Goal: Task Accomplishment & Management: Use online tool/utility

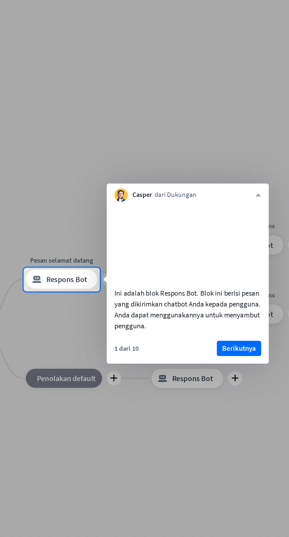
click at [220, 321] on font "Berikutnya" at bounding box center [216, 318] width 21 height 6
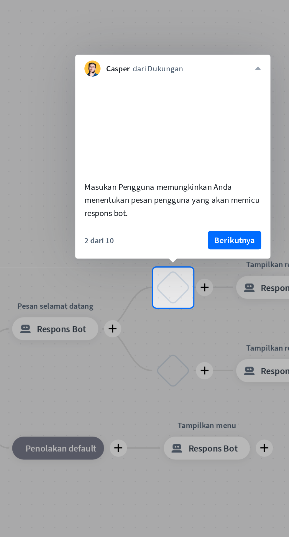
click at [143, 252] on font "Berikutnya" at bounding box center [138, 251] width 21 height 6
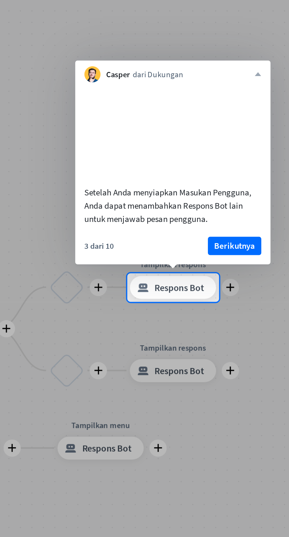
click at [141, 255] on font "Berikutnya" at bounding box center [138, 254] width 21 height 6
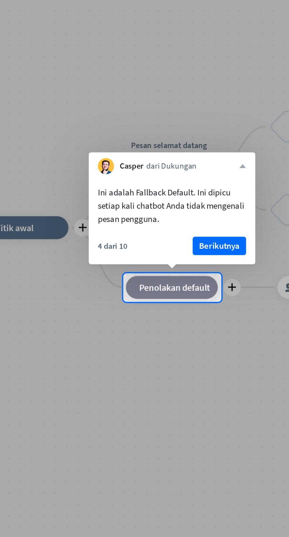
click at [141, 214] on font "menutup" at bounding box center [142, 214] width 4 height 4
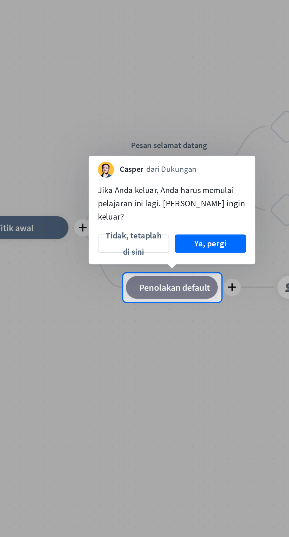
click at [139, 219] on div "Casper dari Dukungan" at bounding box center [105, 213] width 85 height 11
click at [94, 255] on font "Tidak, tetaplah di sini" at bounding box center [86, 253] width 30 height 17
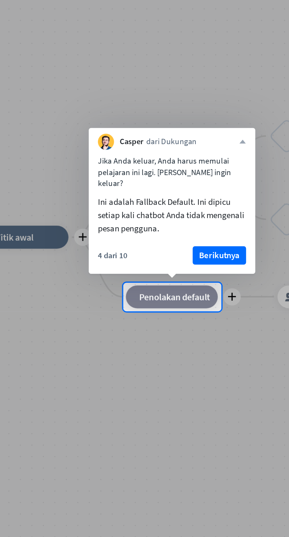
click at [140, 254] on font "Berikutnya" at bounding box center [130, 254] width 21 height 6
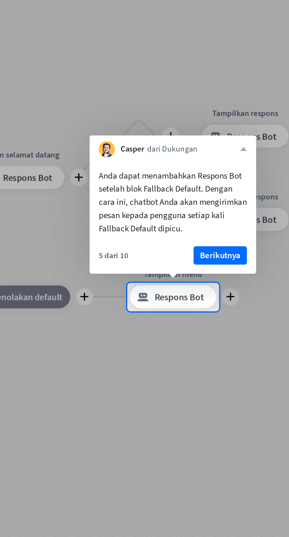
click at [140, 254] on font "Berikutnya" at bounding box center [130, 254] width 21 height 6
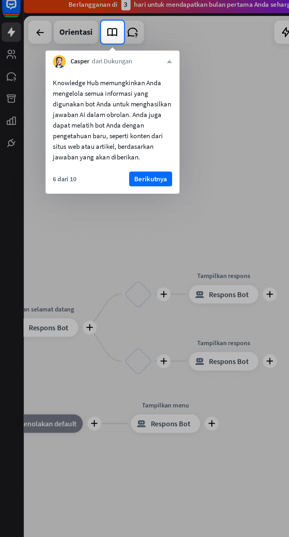
click at [108, 119] on button "Berikutnya" at bounding box center [96, 119] width 27 height 9
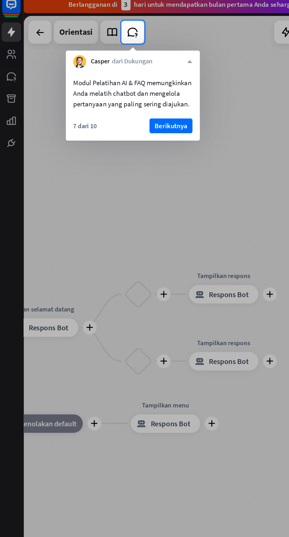
click at [118, 88] on font "Berikutnya" at bounding box center [109, 86] width 21 height 6
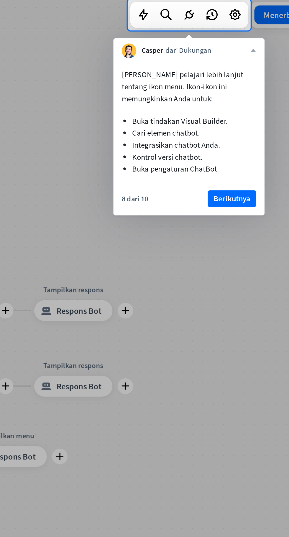
click at [239, 130] on font "Berikutnya" at bounding box center [233, 130] width 21 height 6
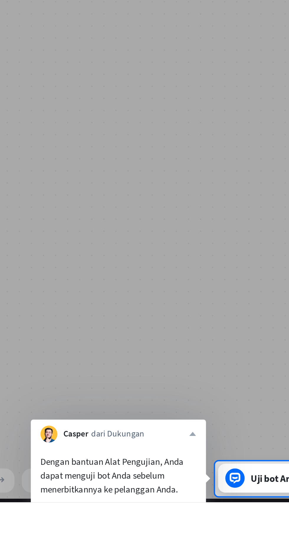
click at [187, 537] on font "Berikutnya" at bounding box center [177, 544] width 21 height 8
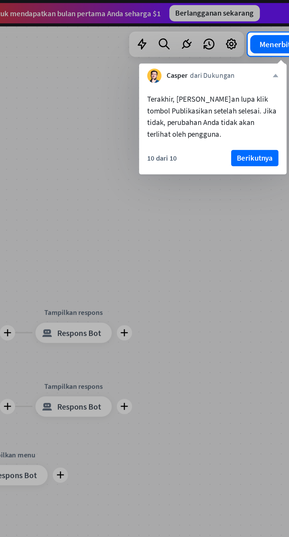
click at [253, 93] on font "Berikutnya" at bounding box center [248, 92] width 21 height 6
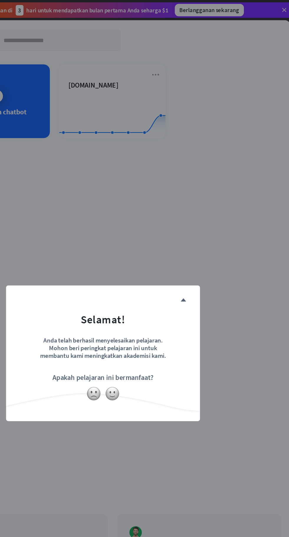
click at [152, 305] on img at bounding box center [151, 298] width 11 height 11
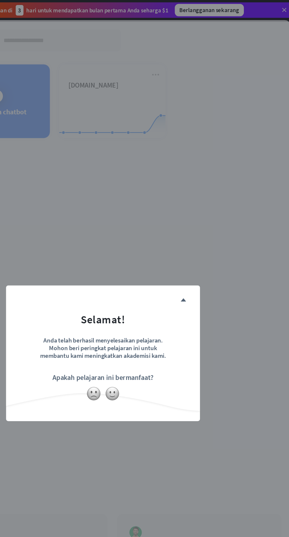
click at [207, 230] on font "menutup" at bounding box center [205, 228] width 4 height 4
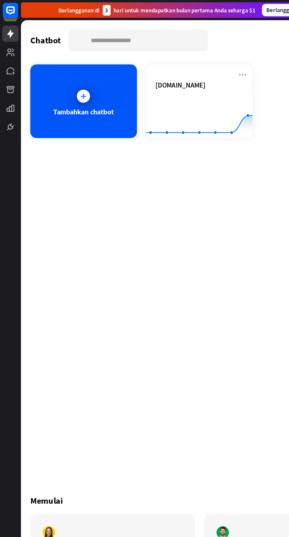
click at [150, 78] on rect at bounding box center [151, 90] width 81 height 37
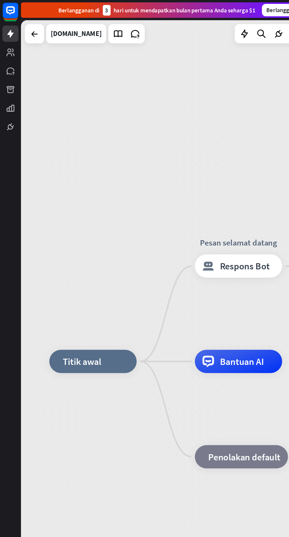
click at [71, 281] on div "rumah_2 Titik awal" at bounding box center [70, 275] width 66 height 18
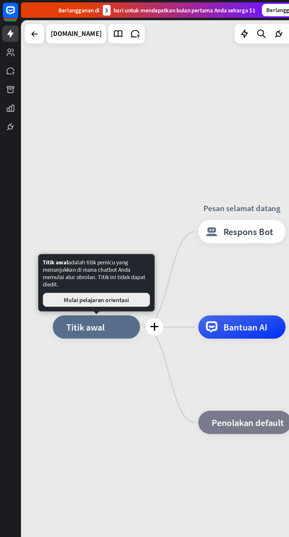
click at [50, 228] on font "Mulai pelajaran orientasi" at bounding box center [74, 228] width 50 height 6
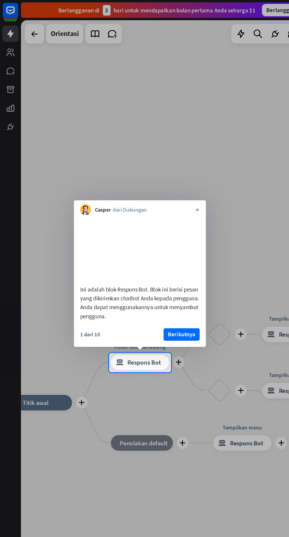
click at [145, 255] on font "Berikutnya" at bounding box center [138, 254] width 21 height 6
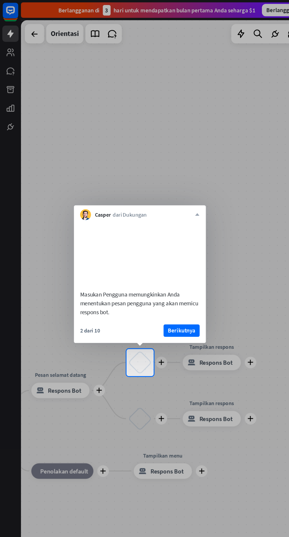
click at [150, 161] on font "menutup" at bounding box center [150, 163] width 4 height 4
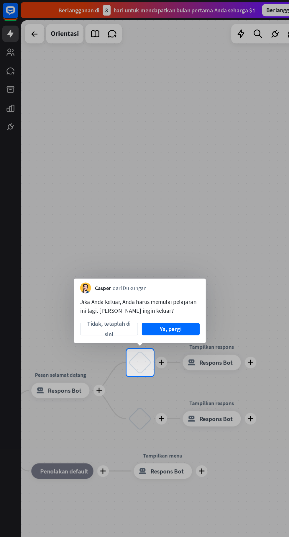
click at [142, 255] on button "Ya, pergi" at bounding box center [130, 249] width 44 height 9
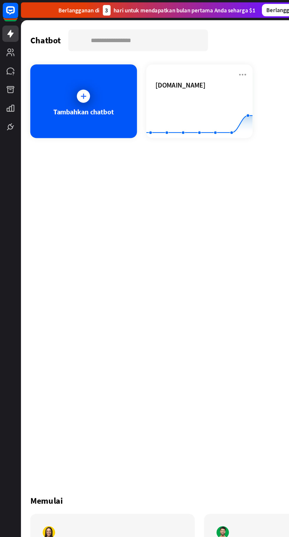
click at [137, 92] on rect at bounding box center [151, 90] width 81 height 37
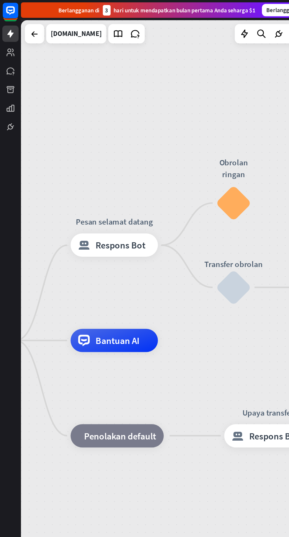
click at [103, 256] on font "Bantuan AI" at bounding box center [89, 258] width 34 height 9
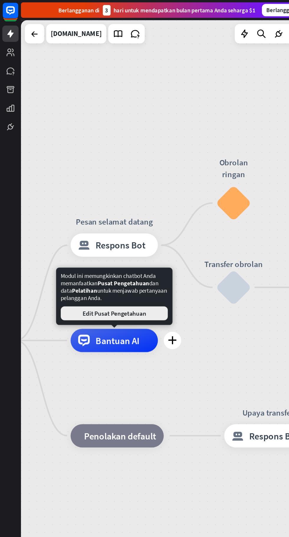
click at [63, 240] on font "Edit Pusat Pengetahuan" at bounding box center [87, 238] width 48 height 6
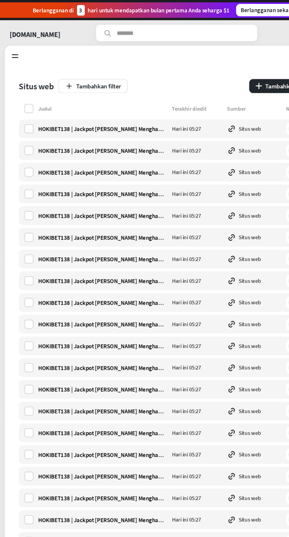
click at [91, 100] on div "HOKIBET138 | Jackpot [PERSON_NAME] Menghampiri Anda," at bounding box center [98, 98] width 98 height 6
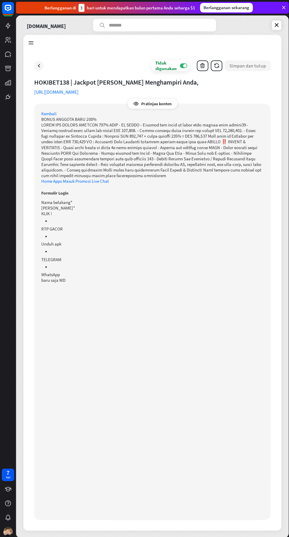
click at [69, 121] on font "BONUS ANGGOTA BARU 200%" at bounding box center [68, 119] width 55 height 6
click at [196, 223] on li at bounding box center [156, 220] width 212 height 6
click at [190, 177] on p at bounding box center [151, 149] width 221 height 56
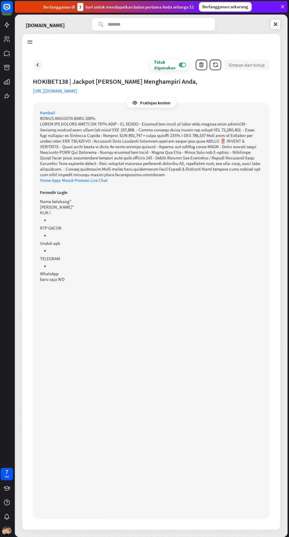
scroll to position [0, 0]
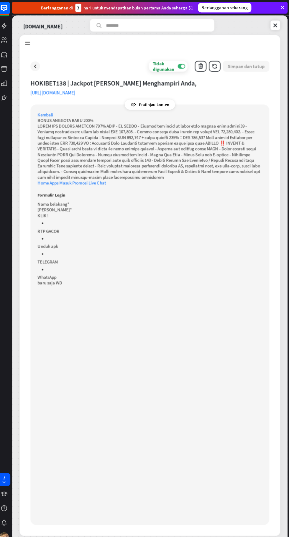
click at [201, 65] on icon "button" at bounding box center [201, 65] width 6 height 6
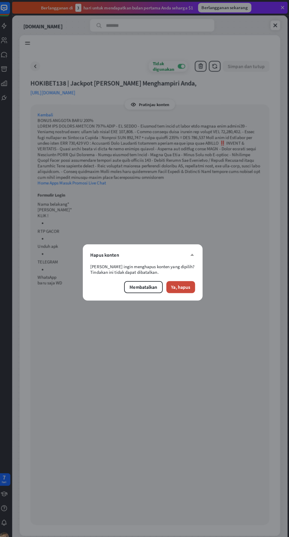
click at [194, 251] on font "menutup" at bounding box center [193, 251] width 4 height 4
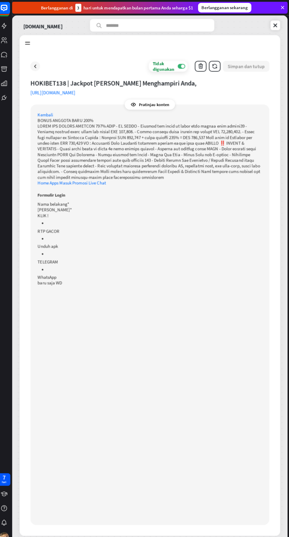
click at [43, 71] on div "Tidak digunakan MATI Simpan dan tutup HOKIBET138 | Jackpot [PERSON_NAME] Mengha…" at bounding box center [151, 289] width 256 height 478
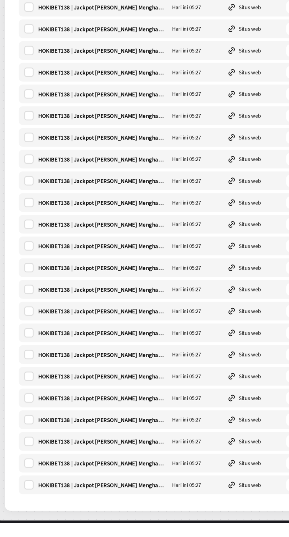
click at [169, 512] on div "HOKIBET138 | Jackpot [PERSON_NAME] Menghampiri Anda, Hari ini 05:27 Situs web D…" at bounding box center [149, 508] width 231 height 14
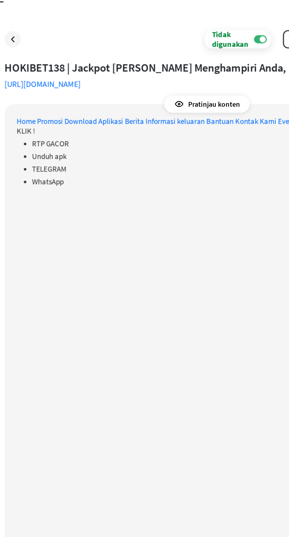
click at [55, 146] on font "WhatsApp" at bounding box center [59, 148] width 19 height 6
click at [69, 152] on div "Pratinjau konten Home Promosi Download Aplikasi Berita Informasi keluaran Bantu…" at bounding box center [151, 310] width 235 height 414
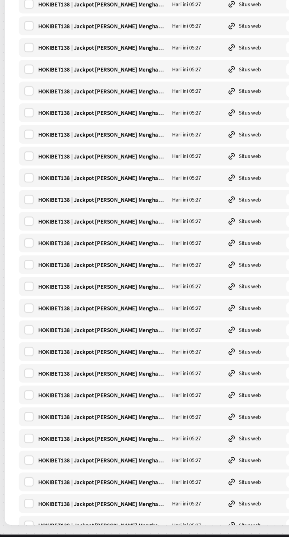
scroll to position [788, 0]
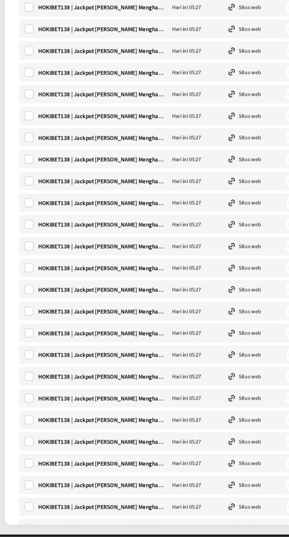
click at [91, 283] on font "HOKIBET138 | Jackpot [PERSON_NAME] Menghampiri Anda," at bounding box center [105, 283] width 113 height 6
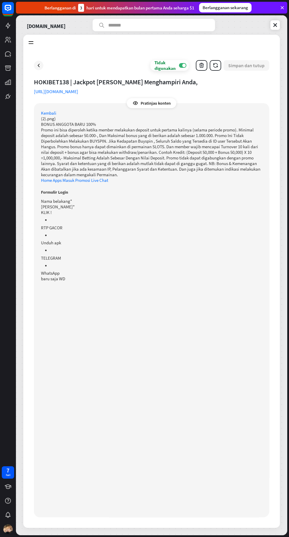
scroll to position [4, 0]
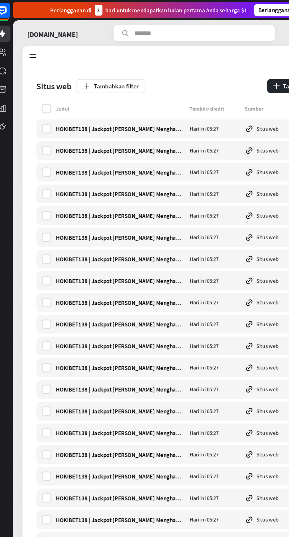
click at [45, 68] on font "Situs web" at bounding box center [47, 65] width 27 height 8
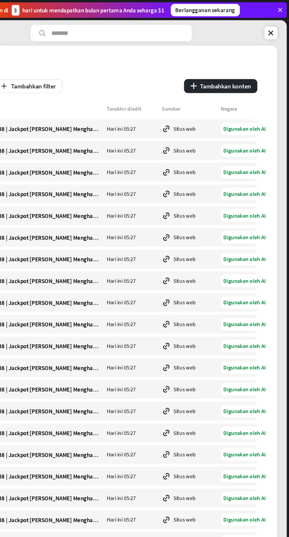
click at [236, 68] on font "Tambahkan konten" at bounding box center [240, 65] width 39 height 6
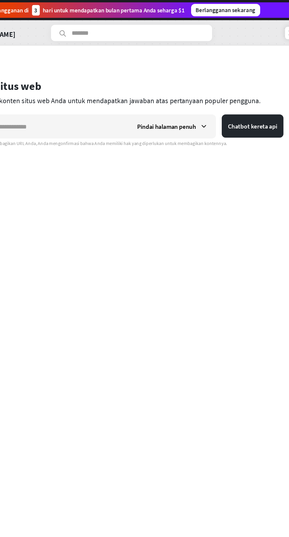
click at [89, 96] on input "text" at bounding box center [93, 96] width 118 height 18
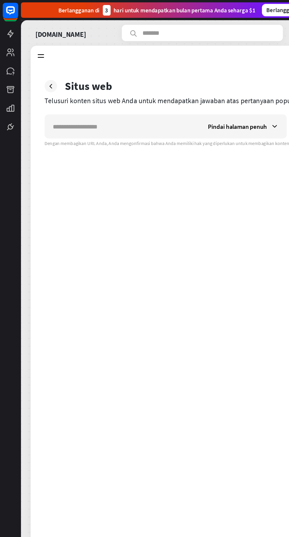
click at [176, 97] on font "Pindai halaman penuh" at bounding box center [180, 96] width 45 height 6
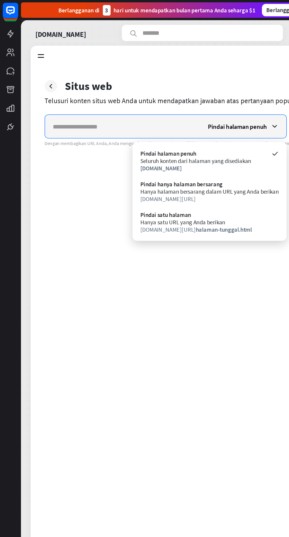
click at [59, 98] on input "text" at bounding box center [93, 96] width 118 height 18
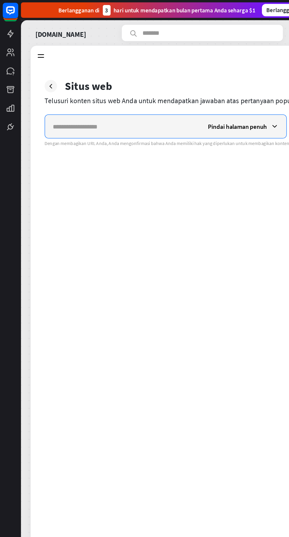
click at [53, 96] on input "text" at bounding box center [93, 96] width 118 height 18
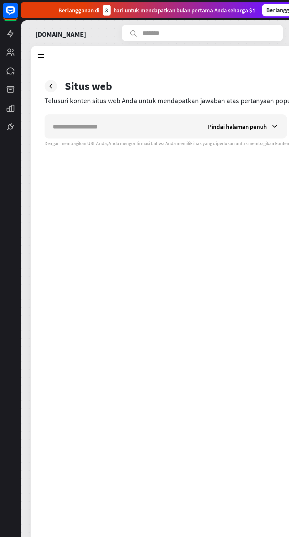
click at [42, 66] on div at bounding box center [38, 65] width 9 height 9
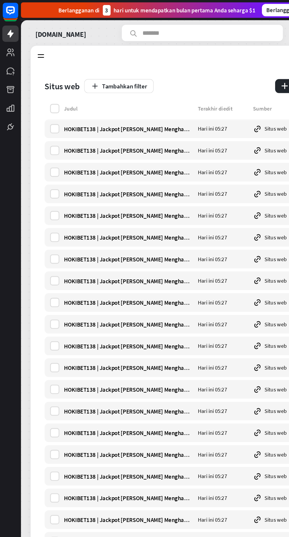
click at [43, 83] on label at bounding box center [41, 82] width 7 height 7
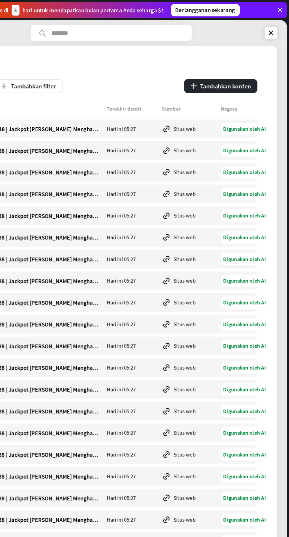
click at [274, 25] on icon at bounding box center [275, 25] width 6 height 6
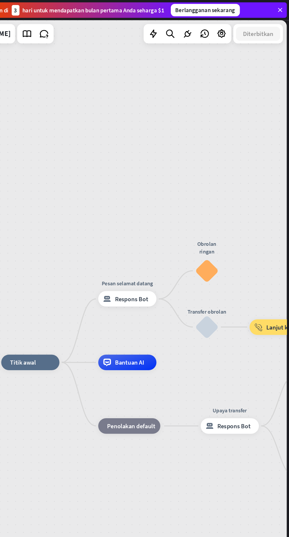
click at [174, 274] on font "Bantuan AI" at bounding box center [167, 276] width 22 height 6
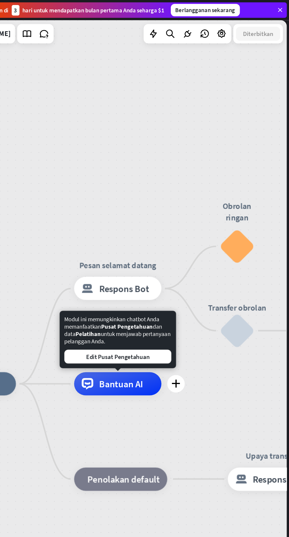
click at [148, 220] on font "Respons Bot" at bounding box center [163, 219] width 38 height 9
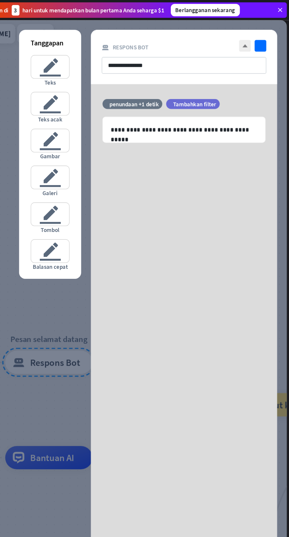
click at [161, 77] on font "penundaan +1 detik" at bounding box center [170, 79] width 37 height 6
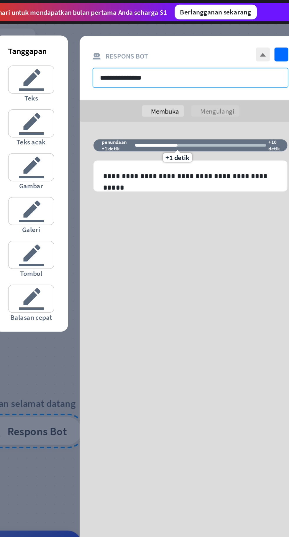
click at [158, 50] on input "**********" at bounding box center [208, 49] width 125 height 13
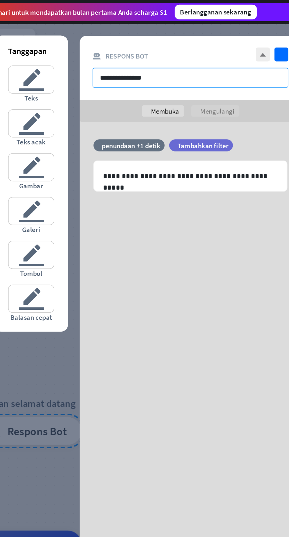
click at [186, 51] on input "**********" at bounding box center [208, 49] width 125 height 13
type input "*"
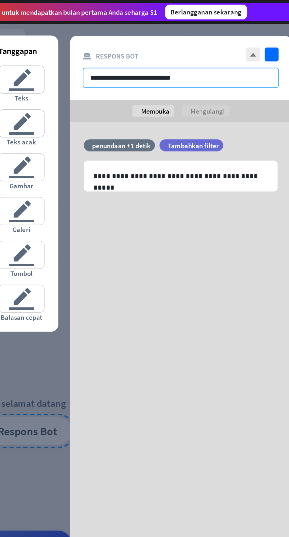
type input "**********"
click at [109, 83] on font "editor_teks" at bounding box center [107, 78] width 17 height 17
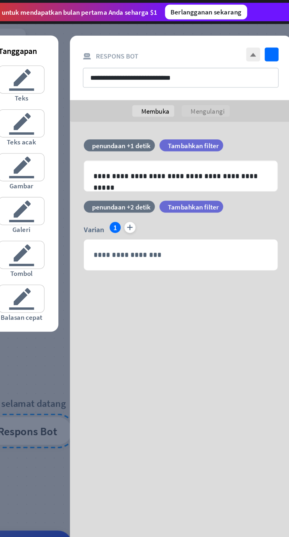
click at [105, 50] on font "editor_teks" at bounding box center [107, 50] width 17 height 17
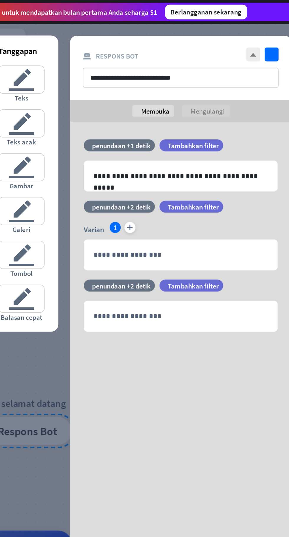
click at [254, 197] on div "**********" at bounding box center [208, 201] width 123 height 19
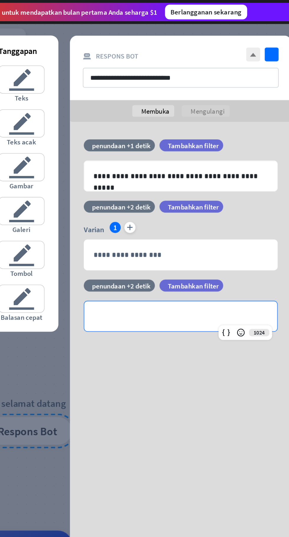
click at [138, 208] on icon at bounding box center [139, 209] width 6 height 5
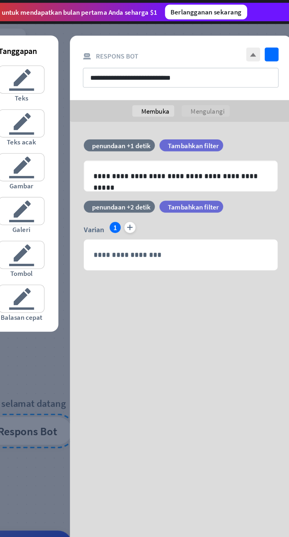
click at [164, 158] on div "**********" at bounding box center [208, 162] width 123 height 19
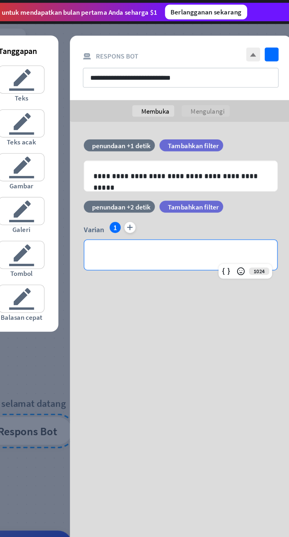
click at [138, 159] on icon at bounding box center [139, 158] width 6 height 5
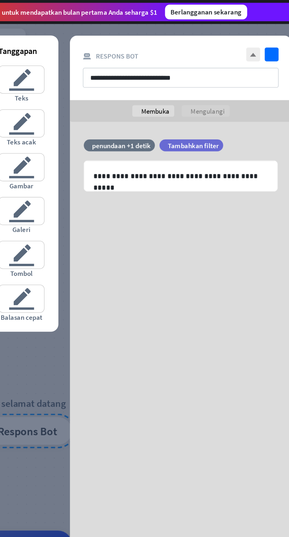
click at [161, 112] on p "**********" at bounding box center [208, 112] width 111 height 7
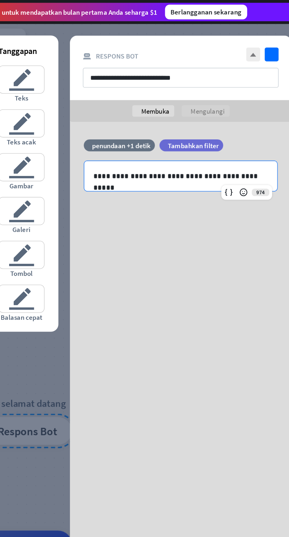
click at [138, 121] on icon at bounding box center [139, 119] width 6 height 5
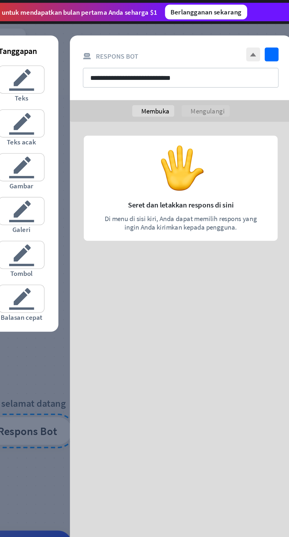
click at [177, 97] on div at bounding box center [208, 122] width 141 height 88
click at [265, 34] on icon "memeriksa" at bounding box center [267, 34] width 9 height 9
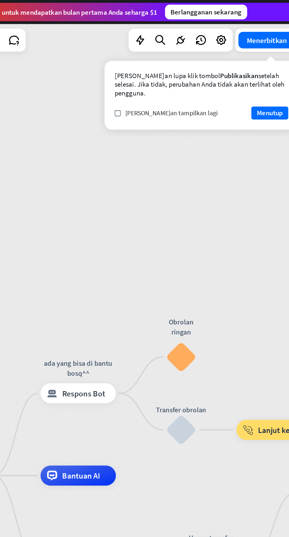
click at [265, 25] on font "Menerbitkan" at bounding box center [264, 26] width 26 height 6
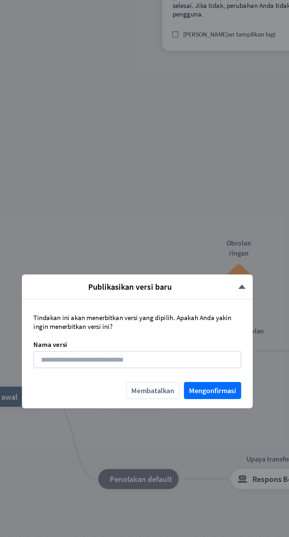
click at [102, 154] on div "Publikasikan versi baru menutup Tindakan ini akan menerbitkan versi yang dipili…" at bounding box center [144, 268] width 289 height 537
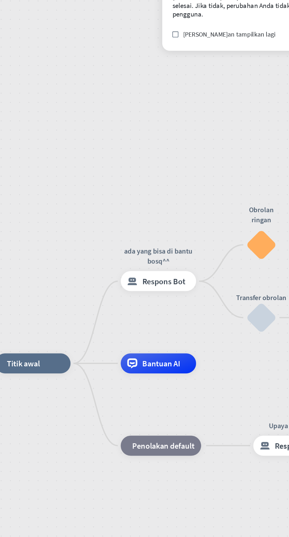
click at [178, 340] on div "blok_fallback Penolakan default" at bounding box center [159, 335] width 51 height 13
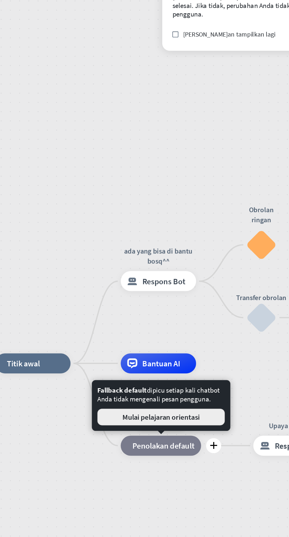
click at [197, 313] on button "Mulai pelajaran orientasi" at bounding box center [159, 316] width 81 height 11
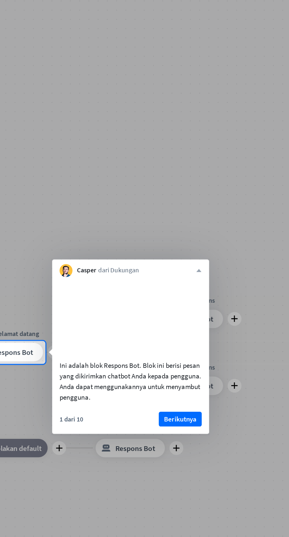
click at [232, 223] on div "Casper dari Dukungan menutup" at bounding box center [184, 221] width 100 height 11
click at [227, 224] on font "menutup" at bounding box center [228, 224] width 4 height 4
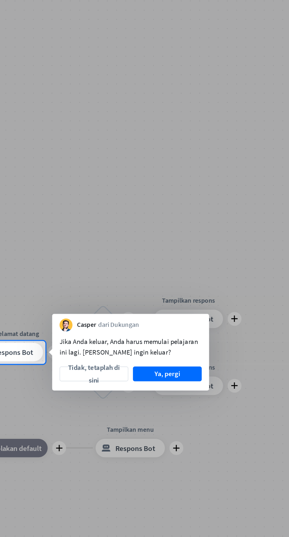
click at [218, 290] on button "Ya, pergi" at bounding box center [208, 289] width 44 height 9
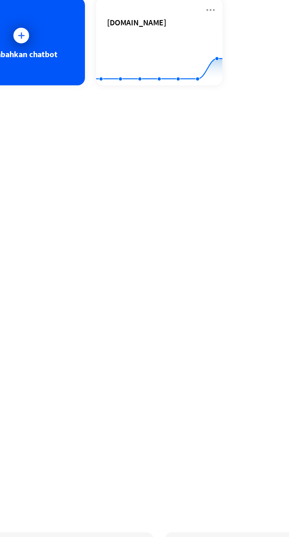
click at [65, 91] on div "Tambahkan chatbot" at bounding box center [63, 77] width 81 height 56
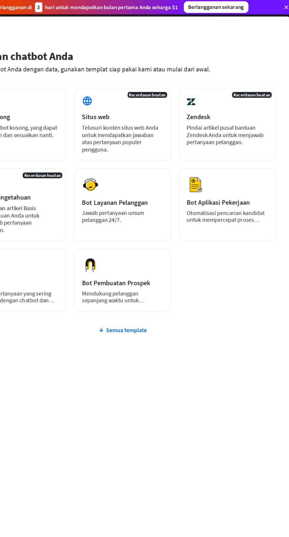
click at [137, 109] on font "Telusuri konten situs web Anda untuk mendapatkan jawaban atas pertanyaan popule…" at bounding box center [147, 115] width 62 height 24
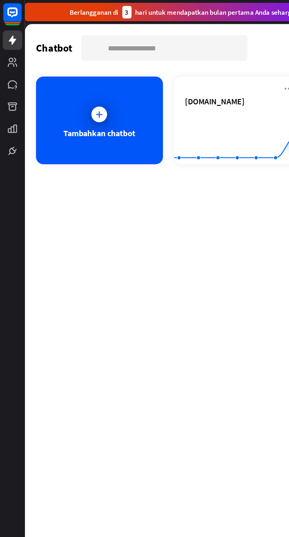
click at [0, 0] on icon at bounding box center [0, 0] width 0 height 0
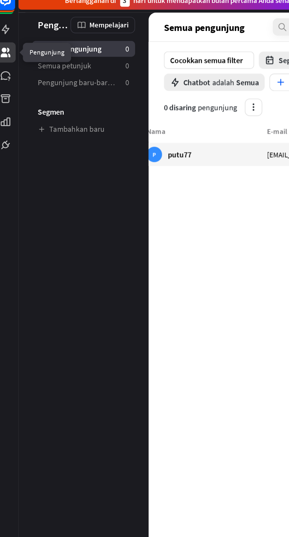
scroll to position [0, 27]
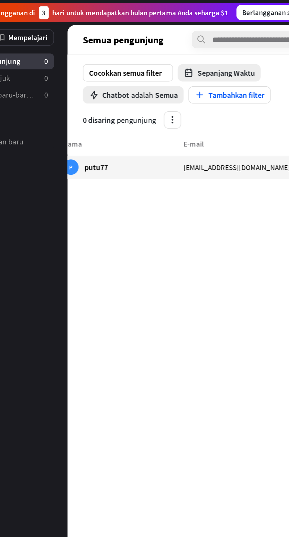
click at [120, 57] on font "Chatbot" at bounding box center [125, 58] width 17 height 6
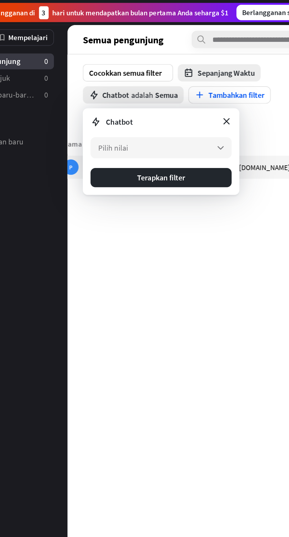
click at [125, 90] on font "Pilih nilai" at bounding box center [123, 91] width 18 height 6
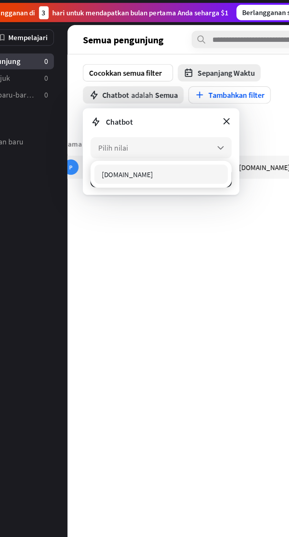
click at [136, 110] on div "[DOMAIN_NAME]" at bounding box center [153, 107] width 82 height 12
click at [206, 69] on section "0 disaring pengunjung" at bounding box center [191, 73] width 173 height 11
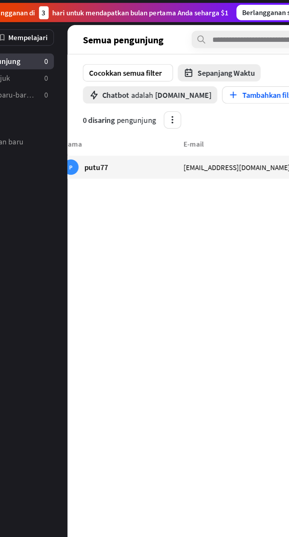
click at [128, 61] on font "Chatbot" at bounding box center [125, 58] width 17 height 6
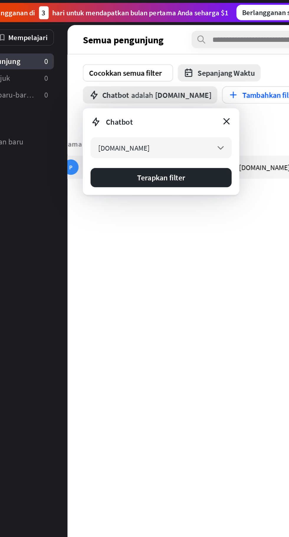
click at [131, 91] on font "[DOMAIN_NAME]" at bounding box center [130, 91] width 32 height 6
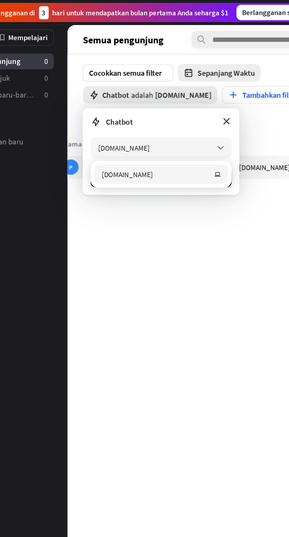
click at [194, 74] on icon at bounding box center [192, 74] width 6 height 6
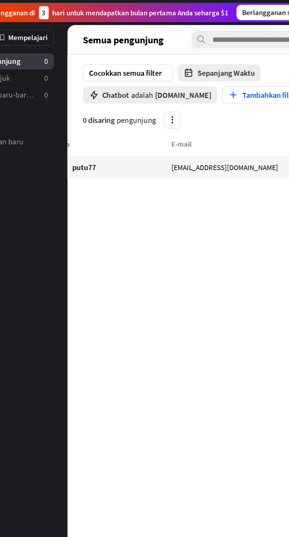
scroll to position [0, 38]
click at [202, 224] on div "Nama E-mail Terakhir terlihat Negara P putu77 [EMAIL_ADDRESS][DOMAIN_NAME] Hari…" at bounding box center [222, 310] width 310 height 451
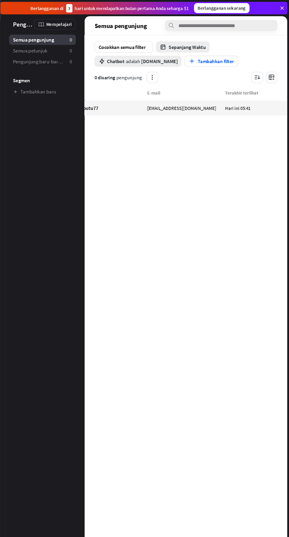
scroll to position [0, 0]
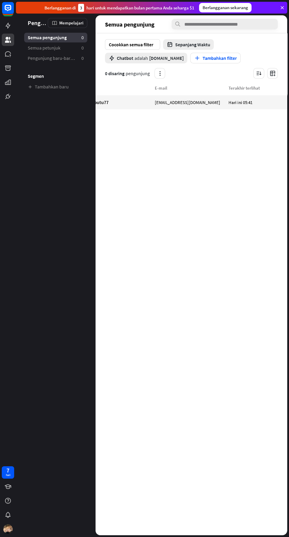
click at [193, 333] on div "Nama E-mail Terakhir terlihat Negara P putu77 [EMAIL_ADDRESS][DOMAIN_NAME] Hari…" at bounding box center [221, 310] width 310 height 451
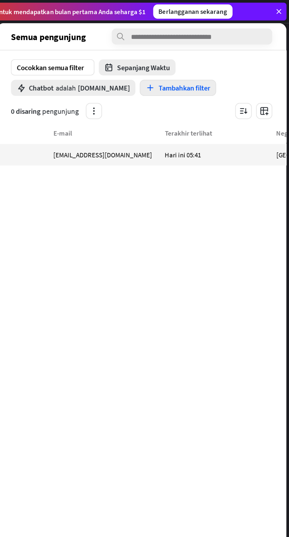
click at [213, 59] on font "Tambahkan filter" at bounding box center [219, 58] width 34 height 6
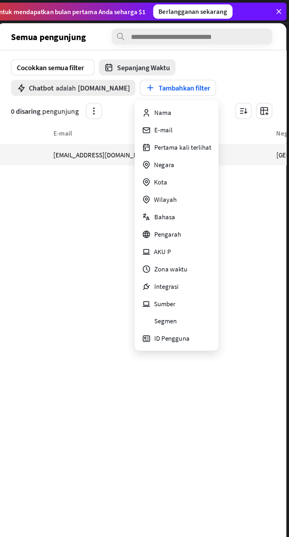
click at [202, 85] on font "E-mail" at bounding box center [206, 86] width 12 height 6
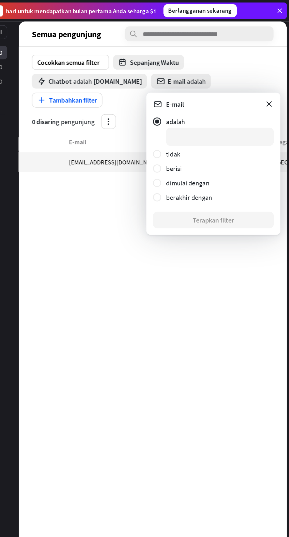
click at [205, 77] on font "E-mail" at bounding box center [207, 75] width 13 height 6
click at [194, 110] on div at bounding box center [195, 110] width 6 height 6
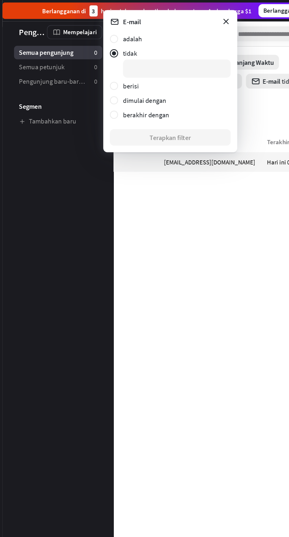
click at [178, 14] on icon at bounding box center [176, 15] width 6 height 6
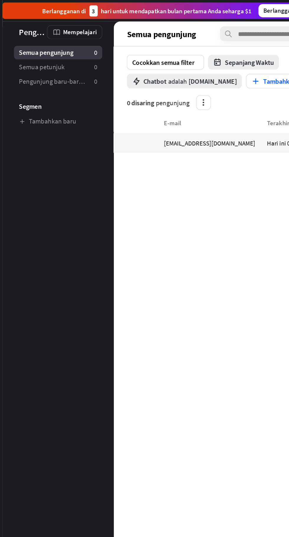
scroll to position [0, 65]
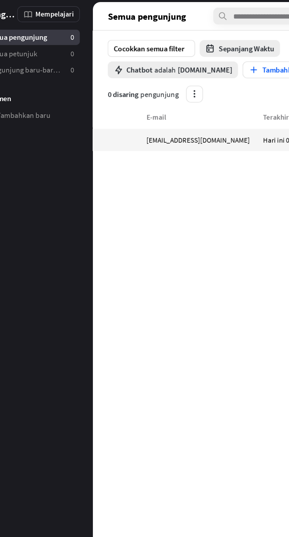
click at [121, 48] on div "Cocokkan semua filter panah_bawah" at bounding box center [132, 44] width 55 height 11
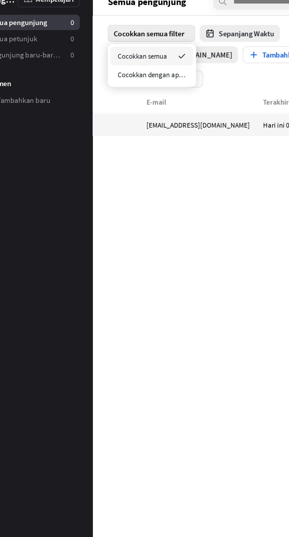
click at [120, 58] on font "Cocokkan semua" at bounding box center [126, 59] width 31 height 6
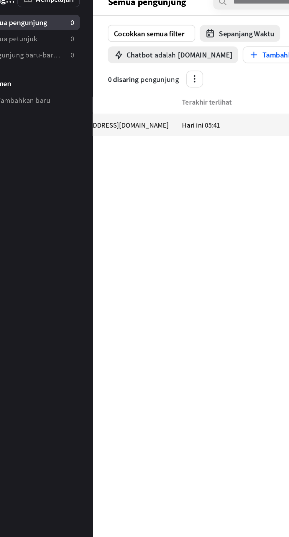
scroll to position [0, 116]
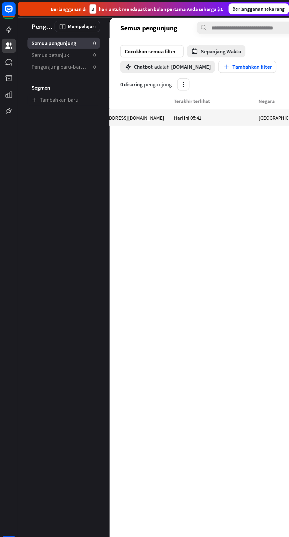
click at [181, 57] on div "menutup Chatbot adalah [DOMAIN_NAME]" at bounding box center [146, 58] width 82 height 11
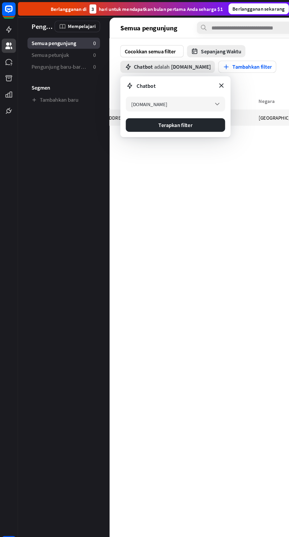
click at [193, 73] on icon at bounding box center [192, 74] width 6 height 6
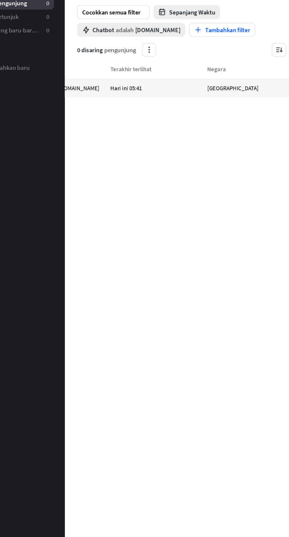
scroll to position [0, 137]
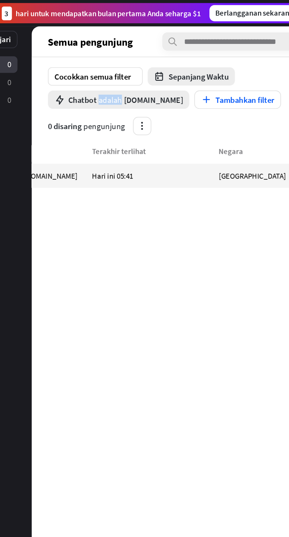
click at [209, 215] on div "Nama E-mail Terakhir terlihat Negara P putu77 [EMAIL_ADDRESS][DOMAIN_NAME] Hari…" at bounding box center [123, 310] width 310 height 451
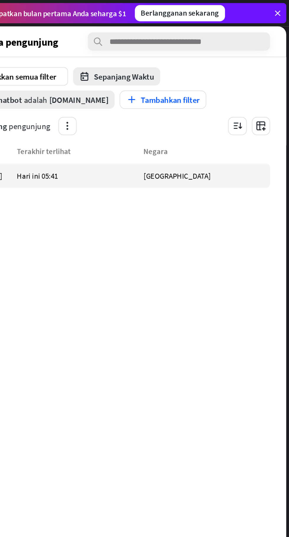
scroll to position [0, 0]
click at [260, 75] on icon "button" at bounding box center [258, 73] width 6 height 6
click at [232, 204] on div "Nama E-mail Terakhir terlihat Negara P putu77 [EMAIL_ADDRESS][DOMAIN_NAME] Hari…" at bounding box center [123, 310] width 310 height 451
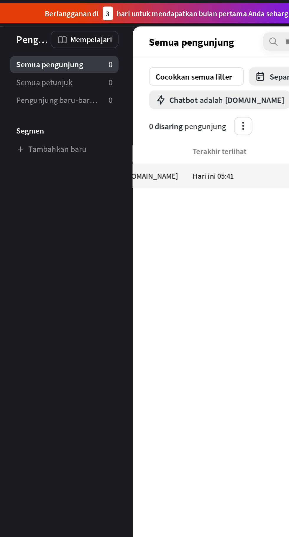
click at [41, 50] on font "Semua petunjuk" at bounding box center [44, 48] width 33 height 6
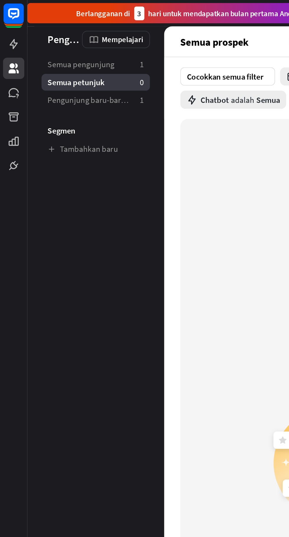
click at [39, 42] on link "Semua pengunjung 1" at bounding box center [55, 38] width 63 height 10
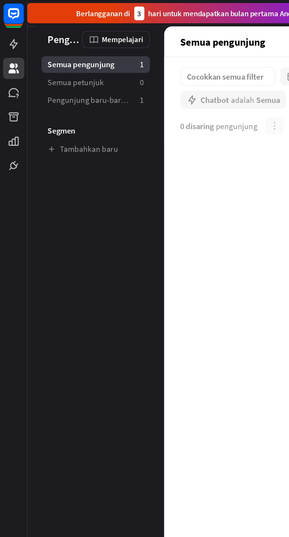
click at [40, 61] on font "Pengunjung baru-baru ini" at bounding box center [53, 58] width 51 height 6
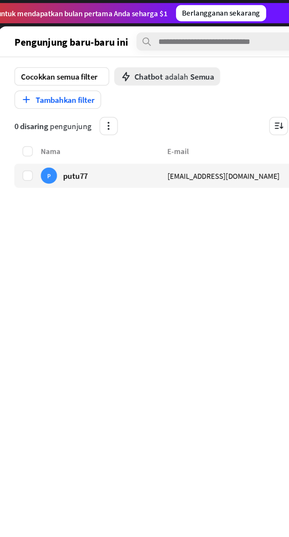
click at [113, 101] on label at bounding box center [113, 102] width 6 height 6
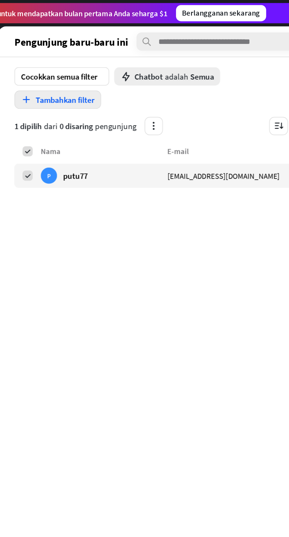
click at [128, 60] on font "Tambahkan filter" at bounding box center [134, 58] width 34 height 6
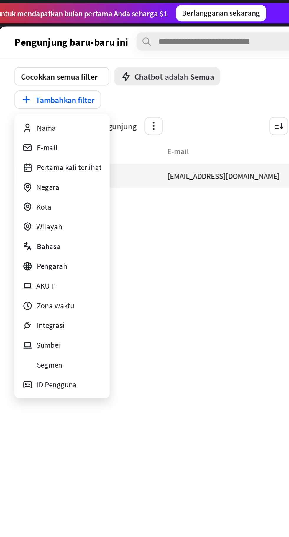
click at [153, 225] on div "ID Pengguna" at bounding box center [132, 223] width 51 height 11
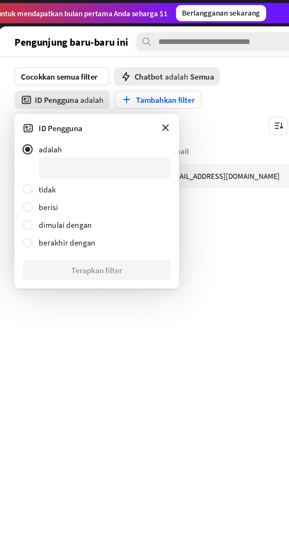
click at [194, 75] on icon at bounding box center [192, 74] width 6 height 6
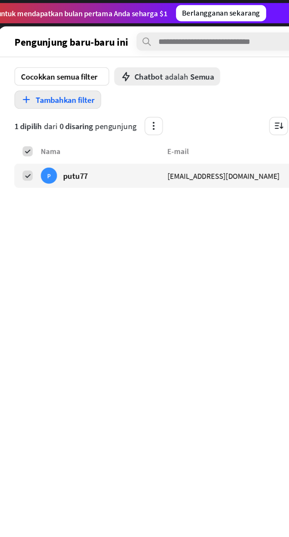
click at [123, 58] on font "Tambahkan filter" at bounding box center [134, 58] width 34 height 6
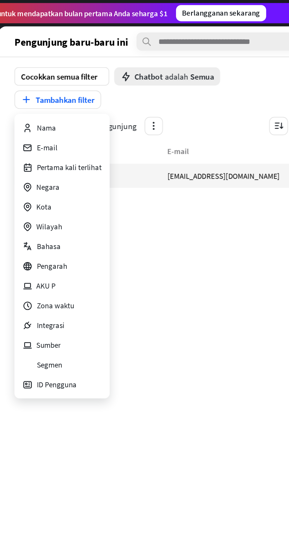
click at [148, 85] on div "E-mail" at bounding box center [132, 85] width 51 height 11
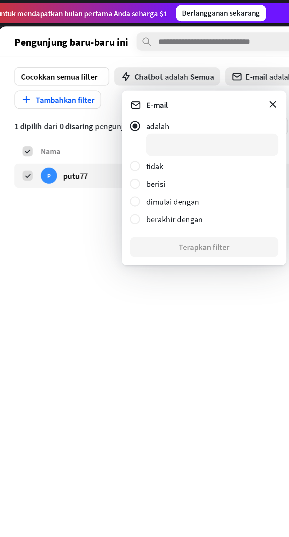
type input "*"
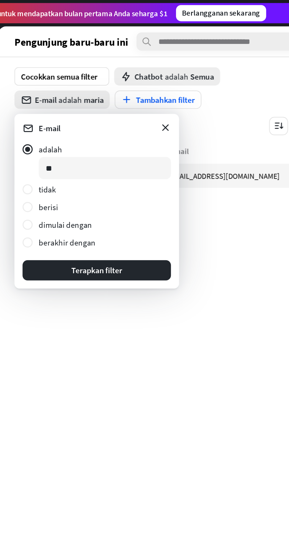
type input "*"
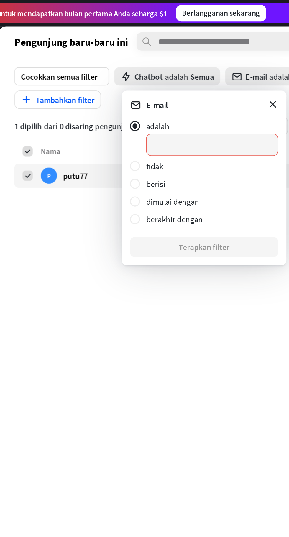
click at [255, 61] on icon at bounding box center [255, 60] width 6 height 6
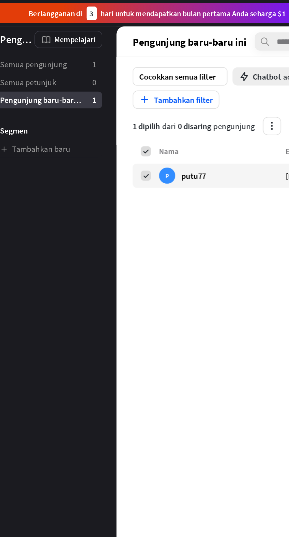
click at [49, 38] on font "Semua pengunjung" at bounding box center [47, 37] width 39 height 6
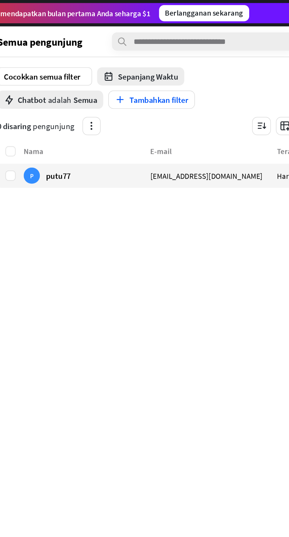
click at [126, 60] on font "Chatbot" at bounding box center [125, 58] width 17 height 6
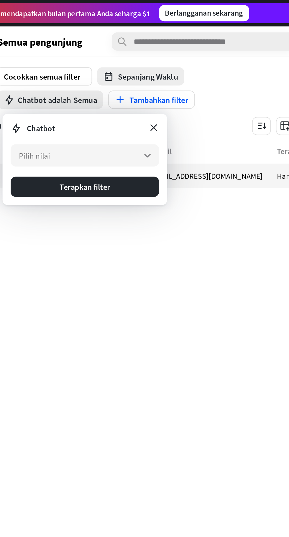
click at [123, 90] on font "Pilih nilai" at bounding box center [126, 91] width 18 height 6
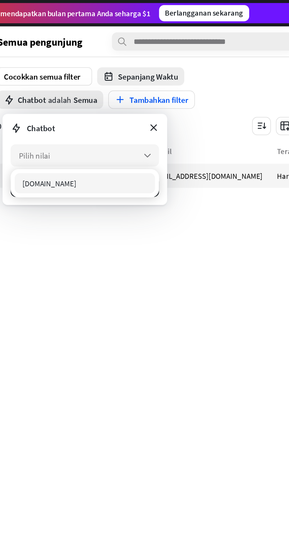
click at [122, 93] on font "Pilih nilai" at bounding box center [126, 91] width 18 height 6
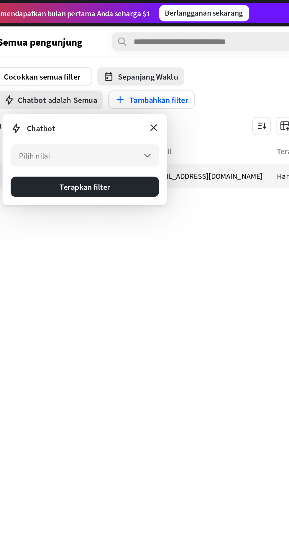
click at [198, 76] on icon at bounding box center [195, 74] width 6 height 6
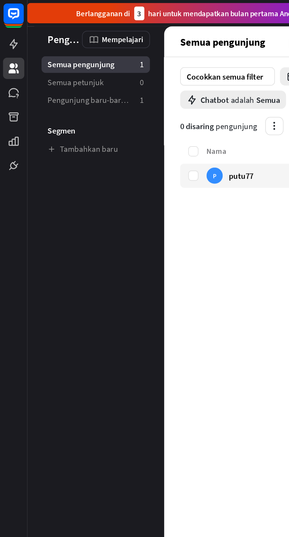
click at [0, 0] on icon at bounding box center [0, 0] width 0 height 0
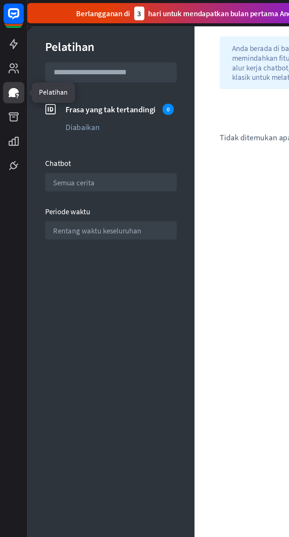
click at [45, 105] on font "Semua cerita" at bounding box center [43, 106] width 24 height 6
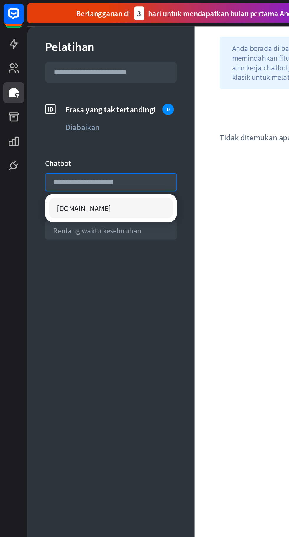
click at [141, 158] on div "membantu Anda berada di bagian Pelatihan klasik. Kami terus berupaya memindahka…" at bounding box center [200, 275] width 174 height 520
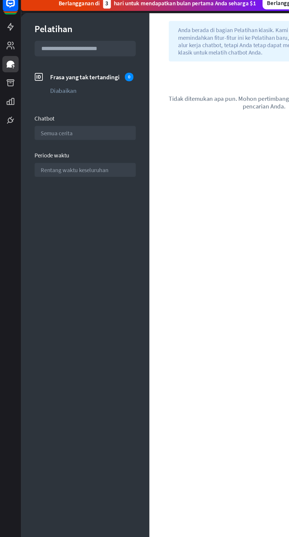
click at [0, 0] on icon at bounding box center [0, 0] width 0 height 0
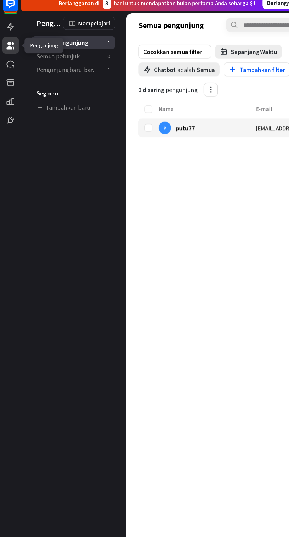
click at [28, 33] on div "Semua pengunjung 1" at bounding box center [55, 38] width 63 height 10
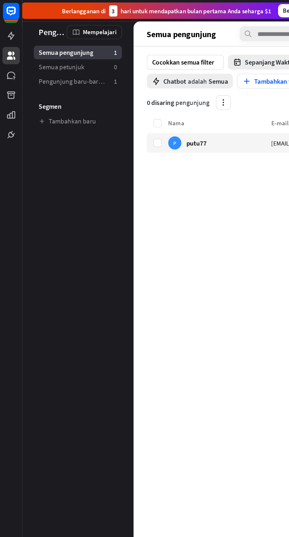
click at [0, 0] on icon at bounding box center [0, 0] width 0 height 0
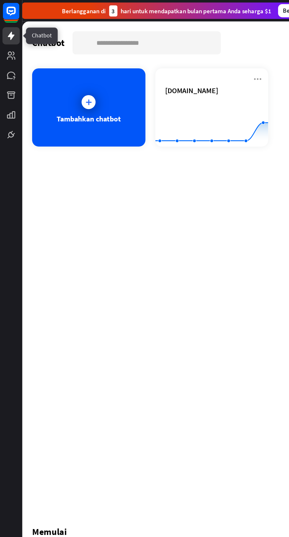
click at [7, 6] on rect at bounding box center [8, 8] width 12 height 12
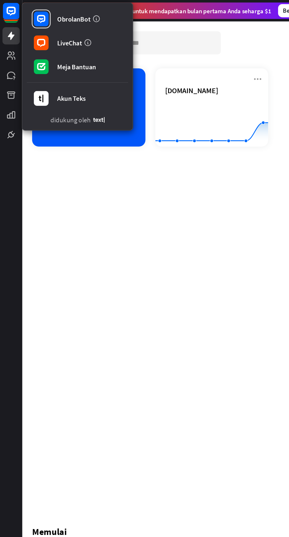
click at [46, 34] on link "LiveChat" at bounding box center [55, 30] width 72 height 17
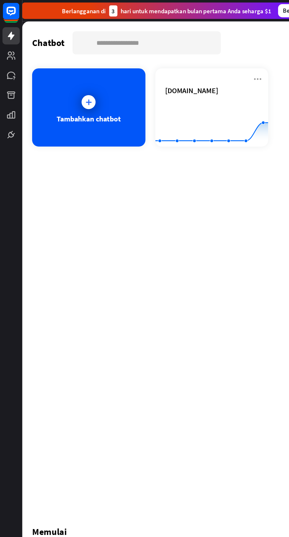
click at [8, 11] on rect at bounding box center [8, 8] width 12 height 12
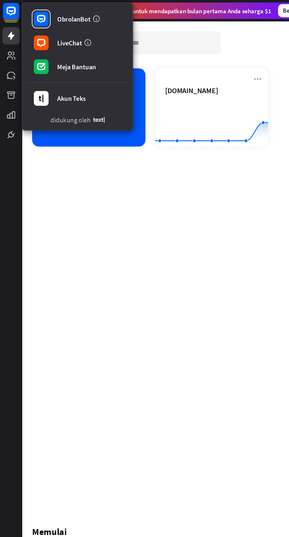
click at [44, 70] on font "Akun Teks" at bounding box center [51, 70] width 20 height 6
